Goal: Information Seeking & Learning: Learn about a topic

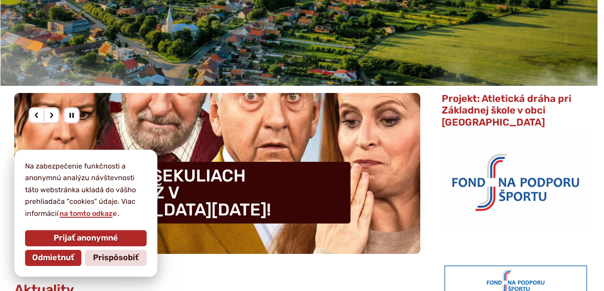
scroll to position [179, 0]
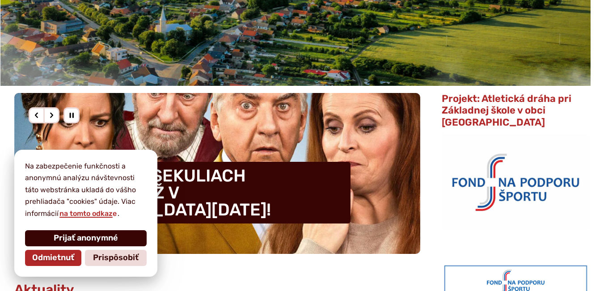
click at [77, 238] on span "Prijať anonymné" at bounding box center [86, 238] width 64 height 10
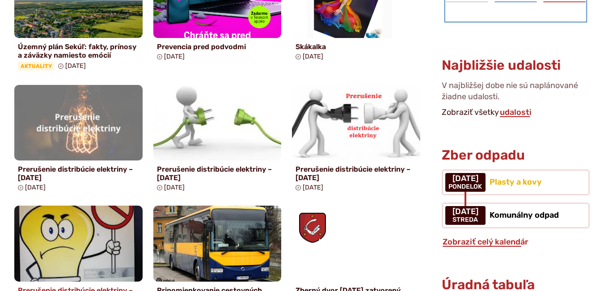
scroll to position [537, 0]
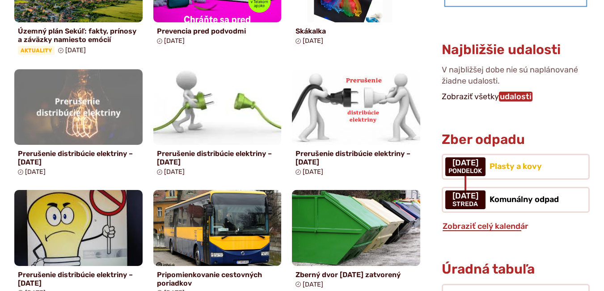
click at [521, 92] on link "udalosti" at bounding box center [516, 97] width 34 height 10
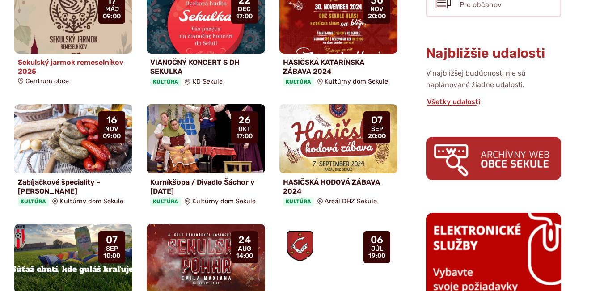
scroll to position [402, 0]
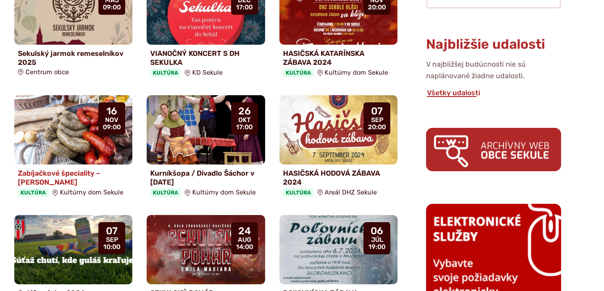
click at [68, 110] on img at bounding box center [73, 130] width 136 height 80
